Goal: Task Accomplishment & Management: Complete application form

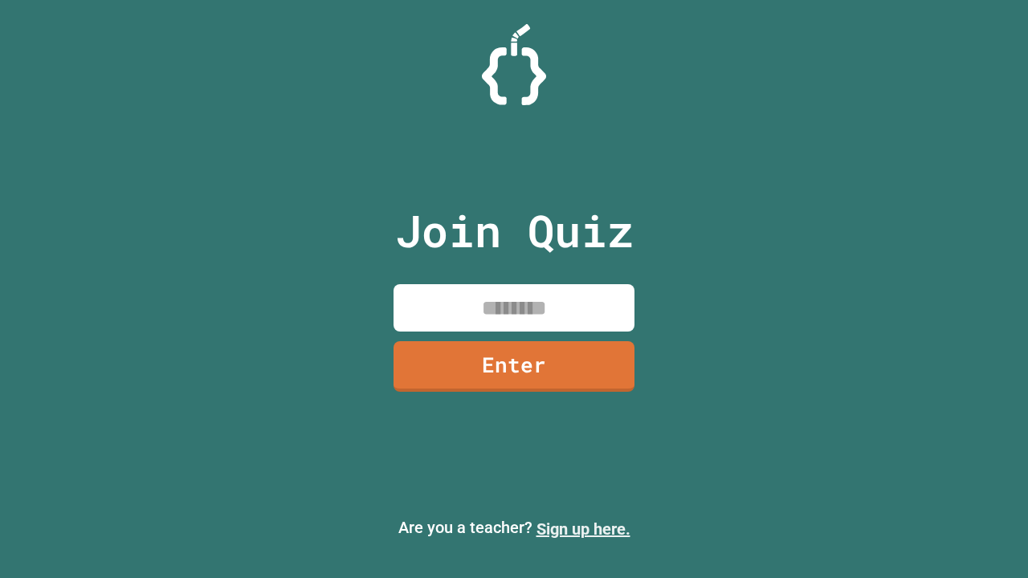
click at [583, 529] on link "Sign up here." at bounding box center [583, 529] width 94 height 19
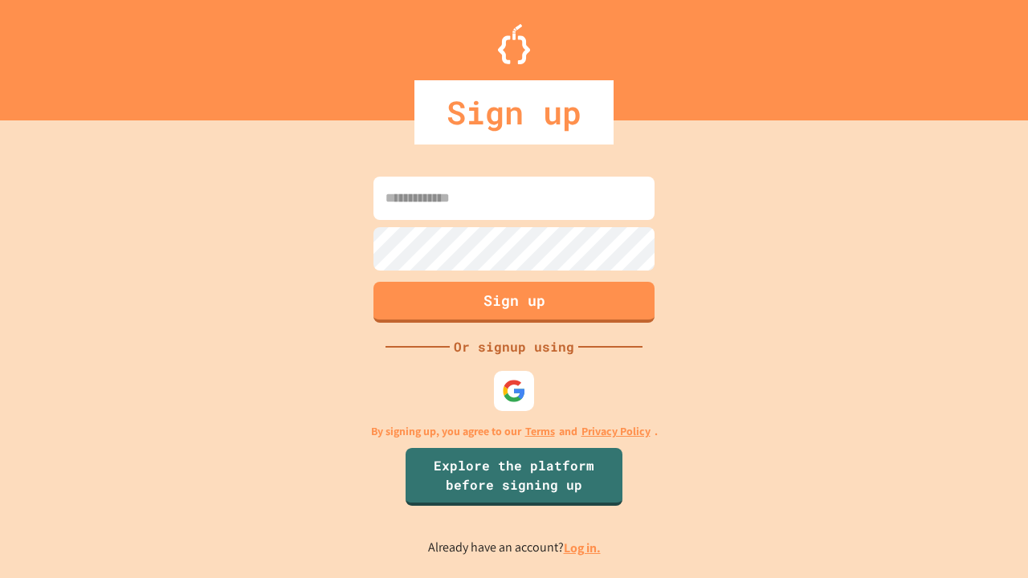
click at [583, 548] on link "Log in." at bounding box center [582, 548] width 37 height 17
